Goal: Task Accomplishment & Management: Manage account settings

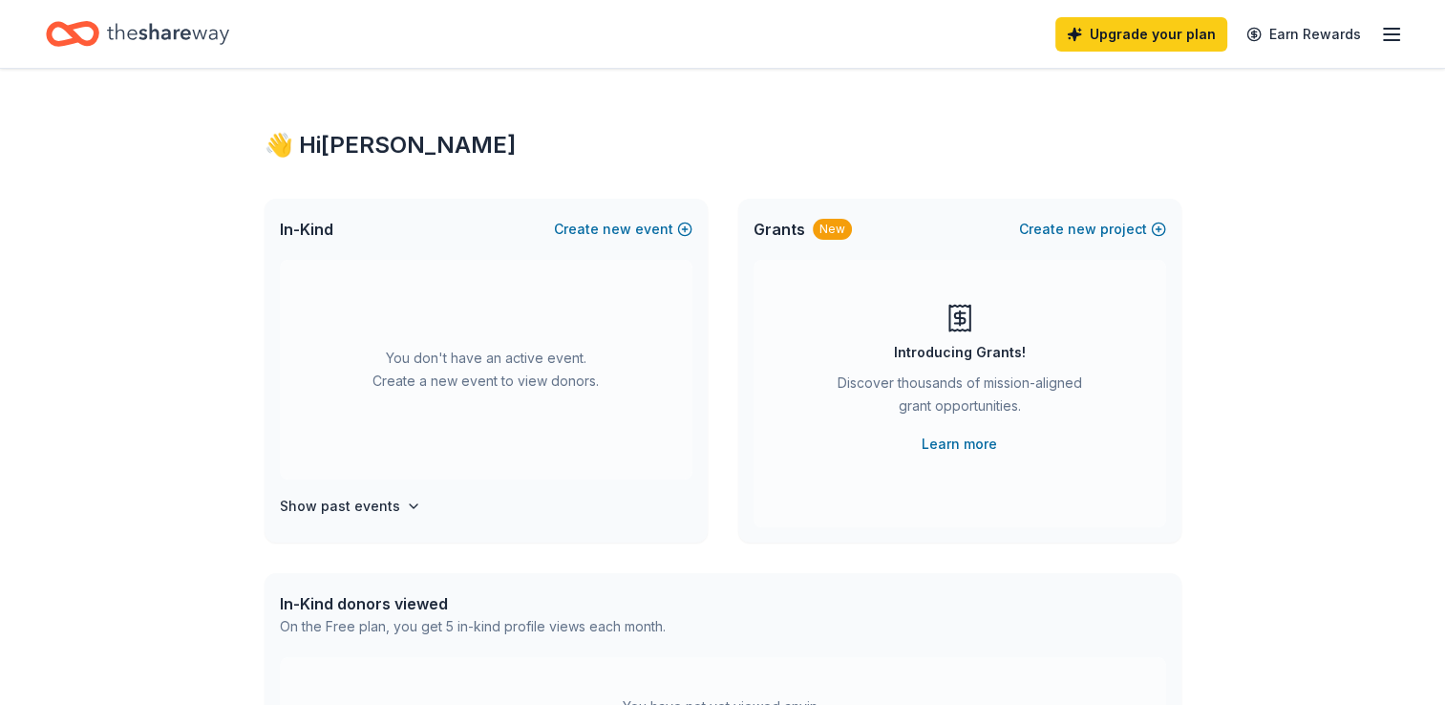
click at [1405, 32] on div "Upgrade your plan Earn Rewards" at bounding box center [722, 34] width 1445 height 68
click at [1397, 32] on icon "button" at bounding box center [1391, 34] width 23 height 23
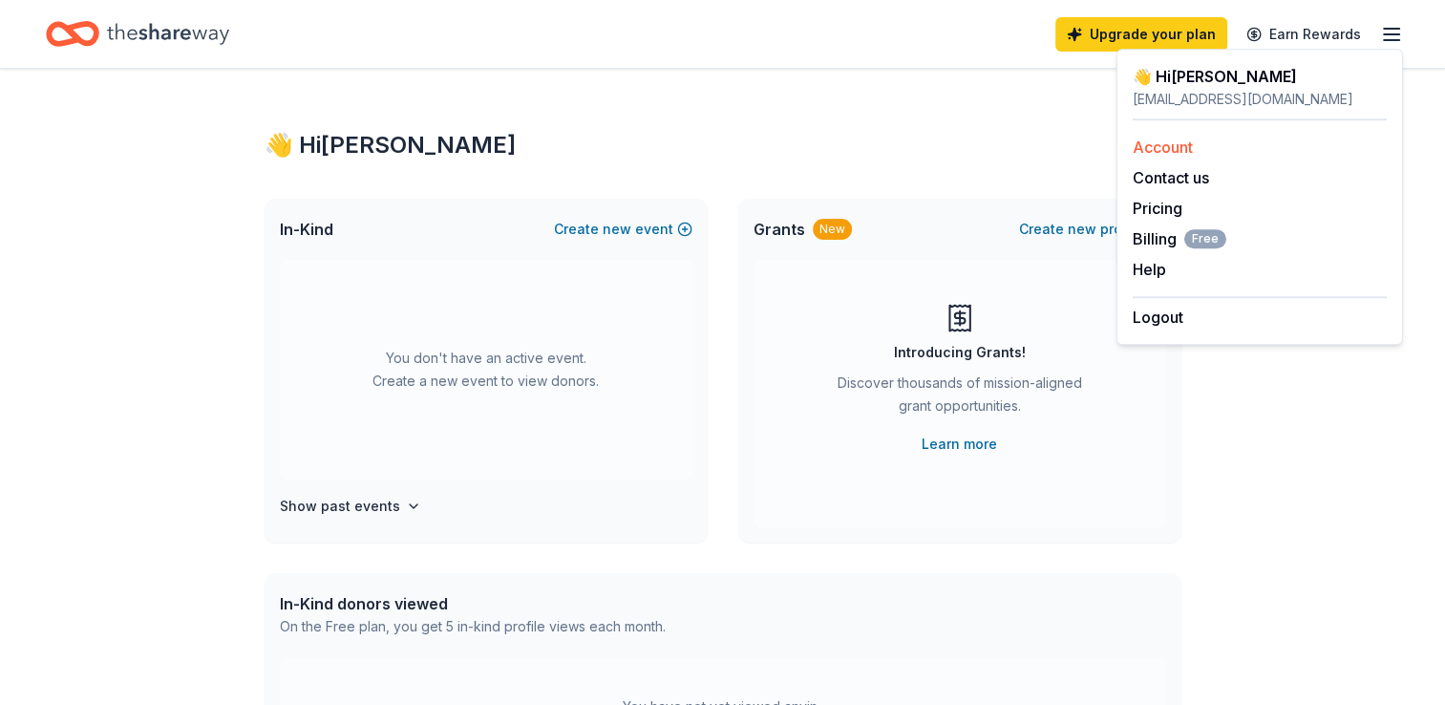
click at [1141, 149] on link "Account" at bounding box center [1162, 146] width 60 height 19
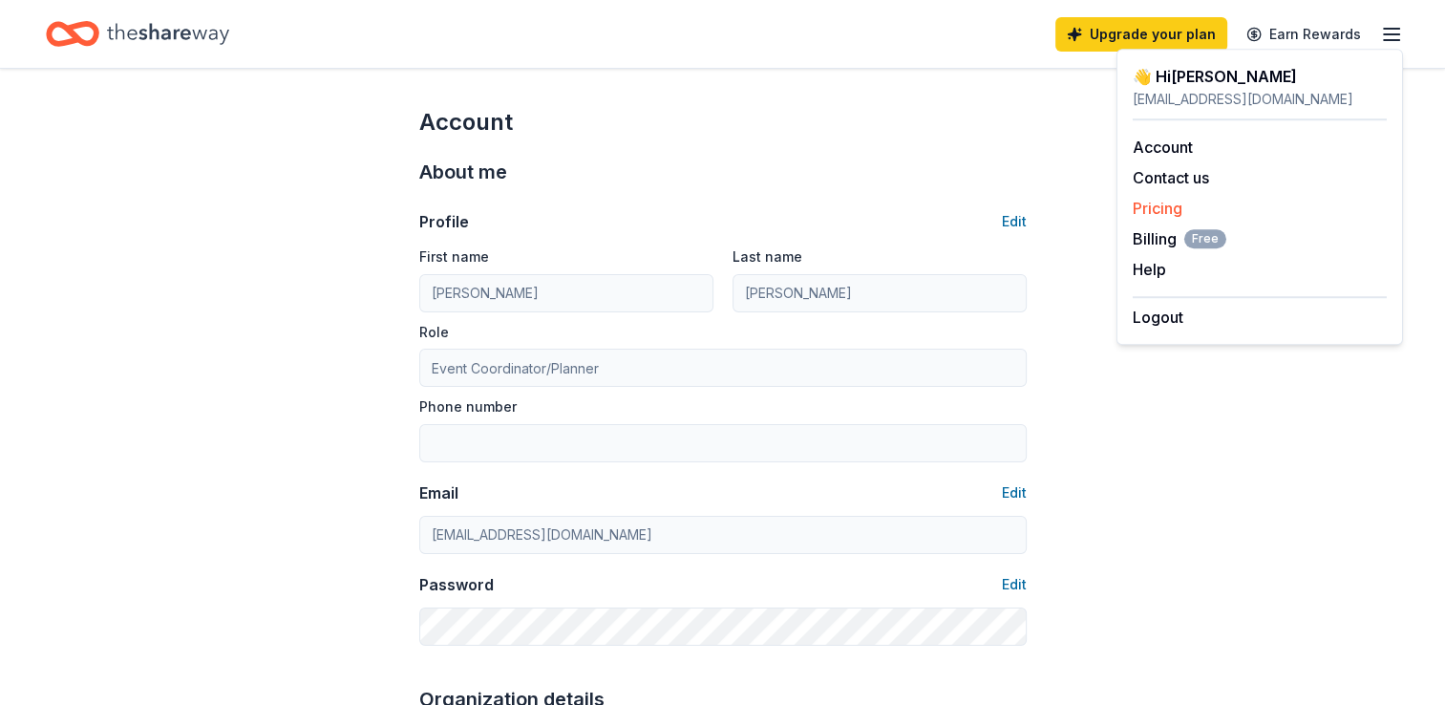
click at [1150, 209] on link "Pricing" at bounding box center [1157, 208] width 50 height 19
click at [1166, 207] on link "Pricing" at bounding box center [1157, 208] width 50 height 19
click at [1161, 236] on span "Billing Free" at bounding box center [1179, 238] width 94 height 23
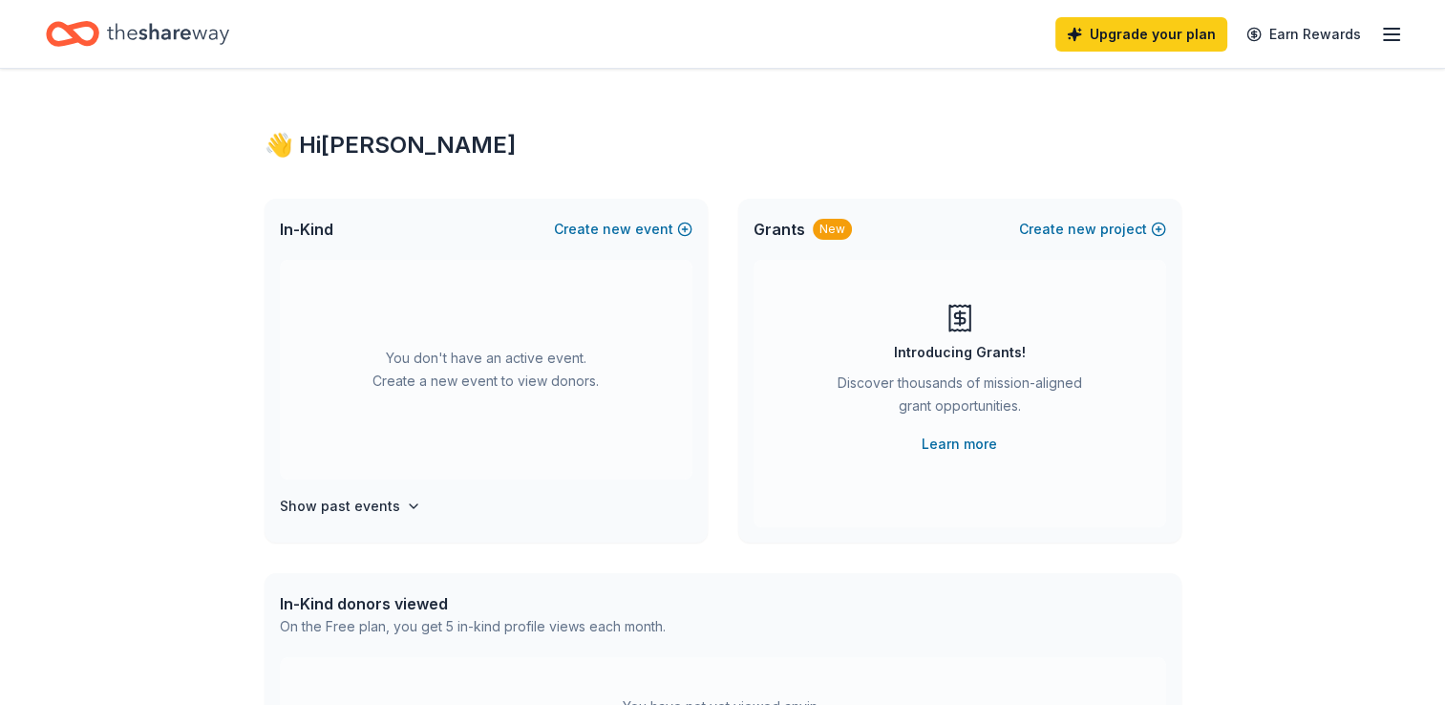
click at [1385, 43] on icon "button" at bounding box center [1391, 34] width 23 height 23
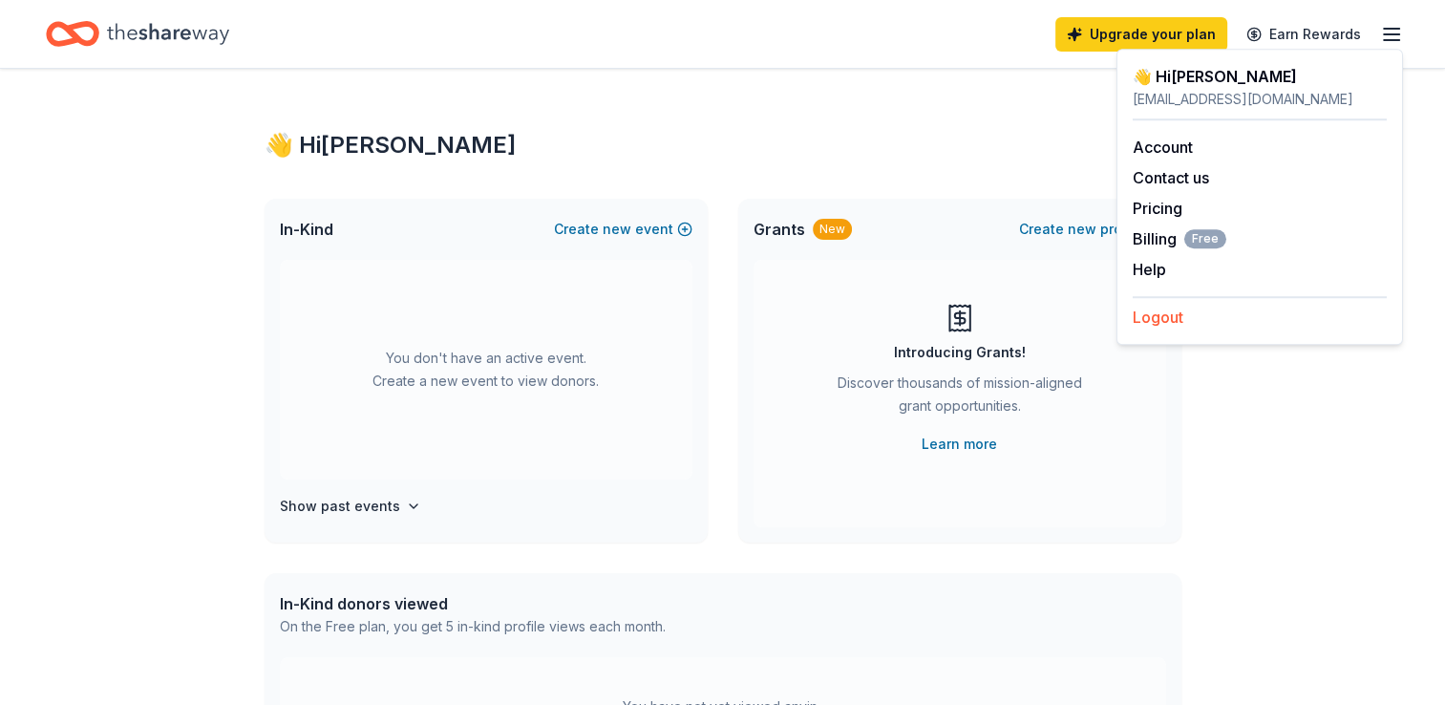
click at [1154, 316] on button "Logout" at bounding box center [1157, 317] width 51 height 23
